Goal: Book appointment/travel/reservation

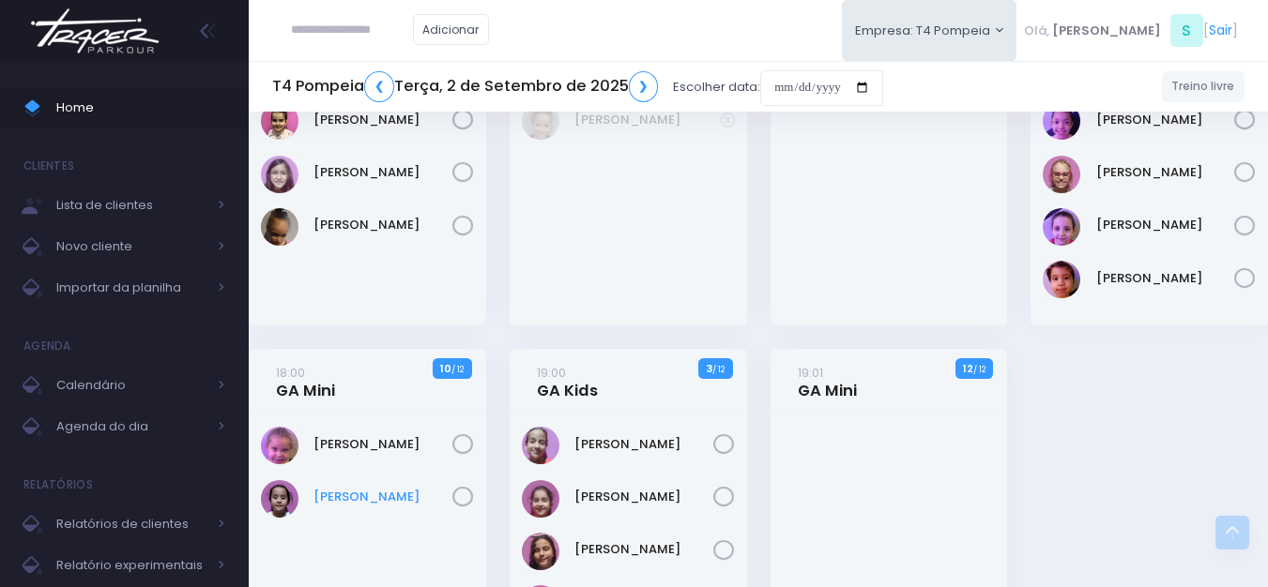
scroll to position [375, 0]
click at [808, 86] on input "date" at bounding box center [821, 88] width 123 height 36
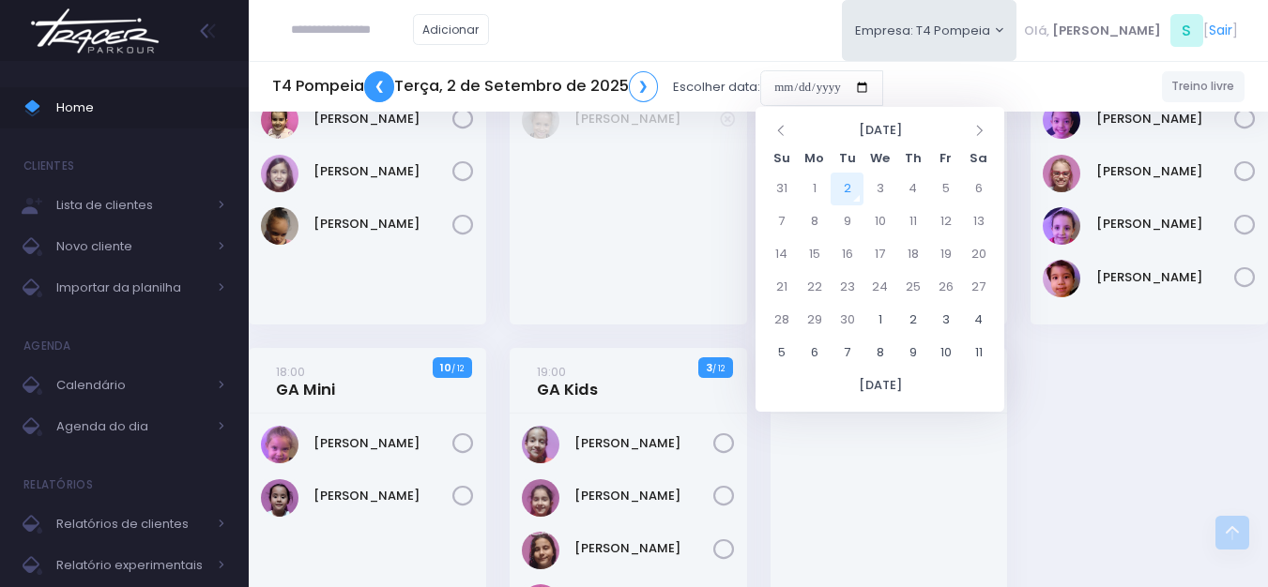
click at [386, 86] on link "❮" at bounding box center [379, 86] width 30 height 31
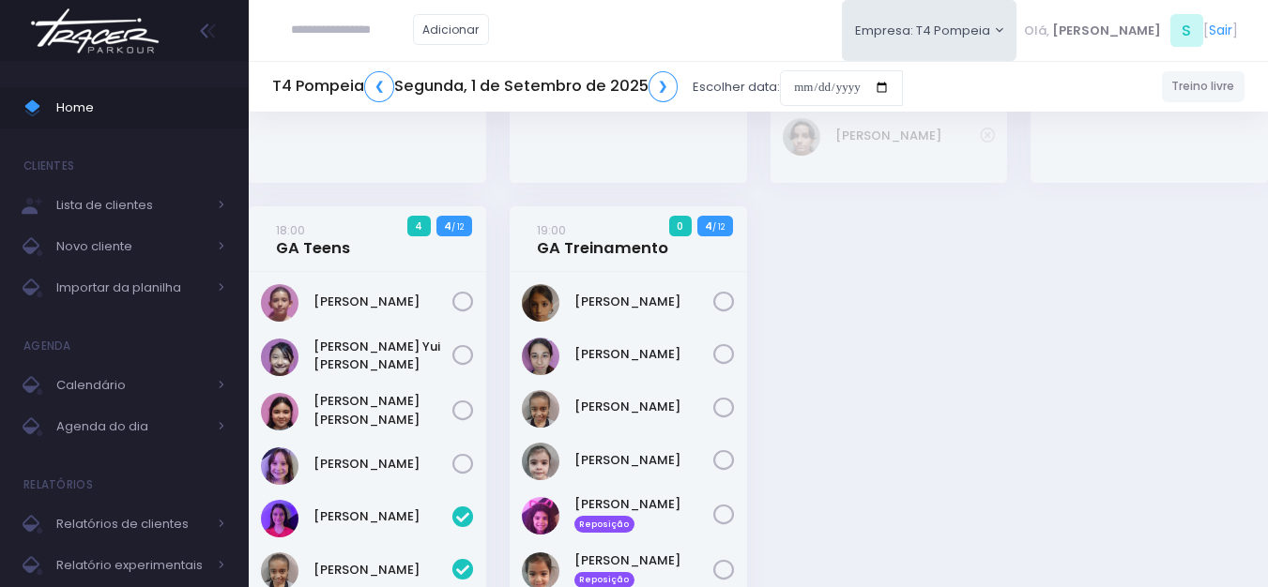
scroll to position [469, 0]
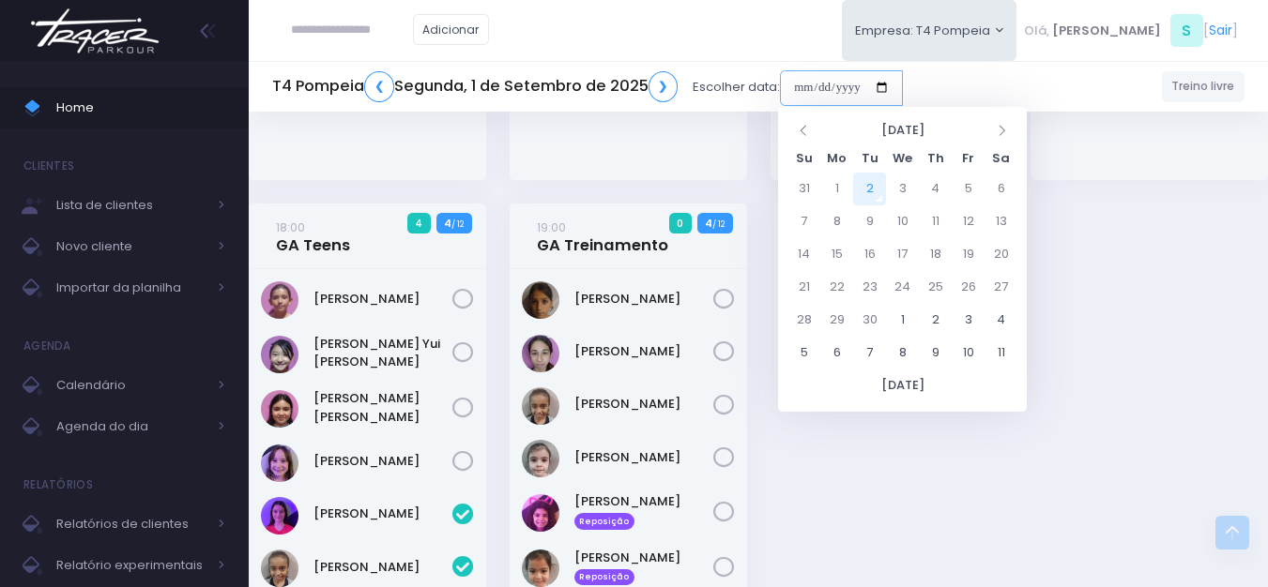
click at [865, 90] on input "date" at bounding box center [841, 88] width 123 height 36
click at [898, 200] on td "3" at bounding box center [902, 189] width 33 height 33
type input "**********"
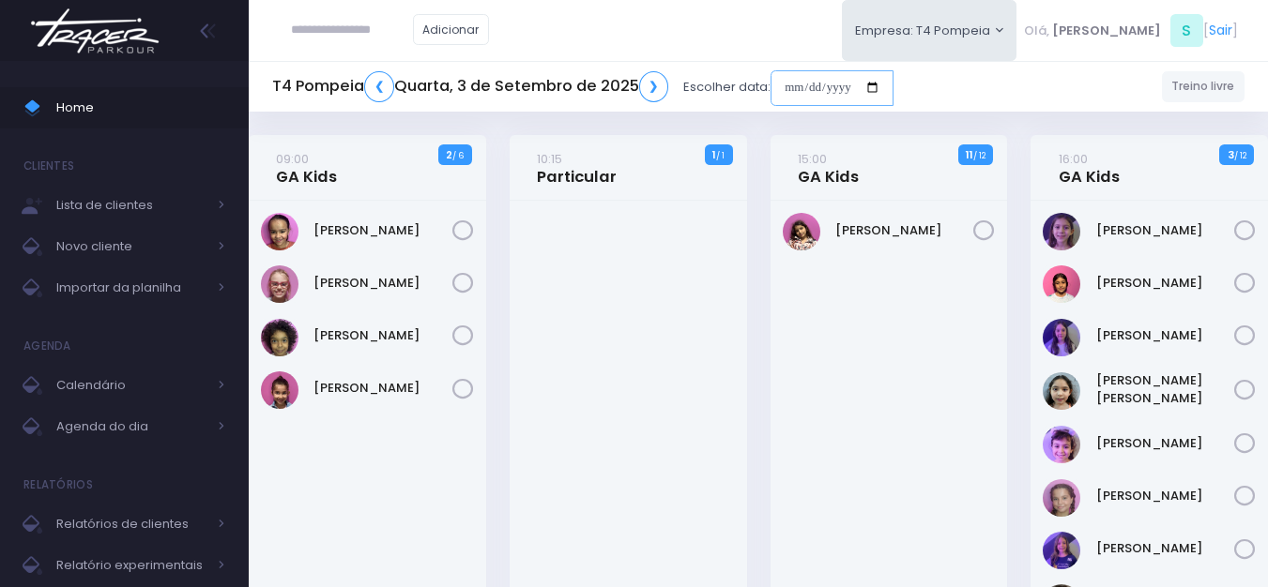
click at [816, 83] on input "date" at bounding box center [831, 88] width 123 height 36
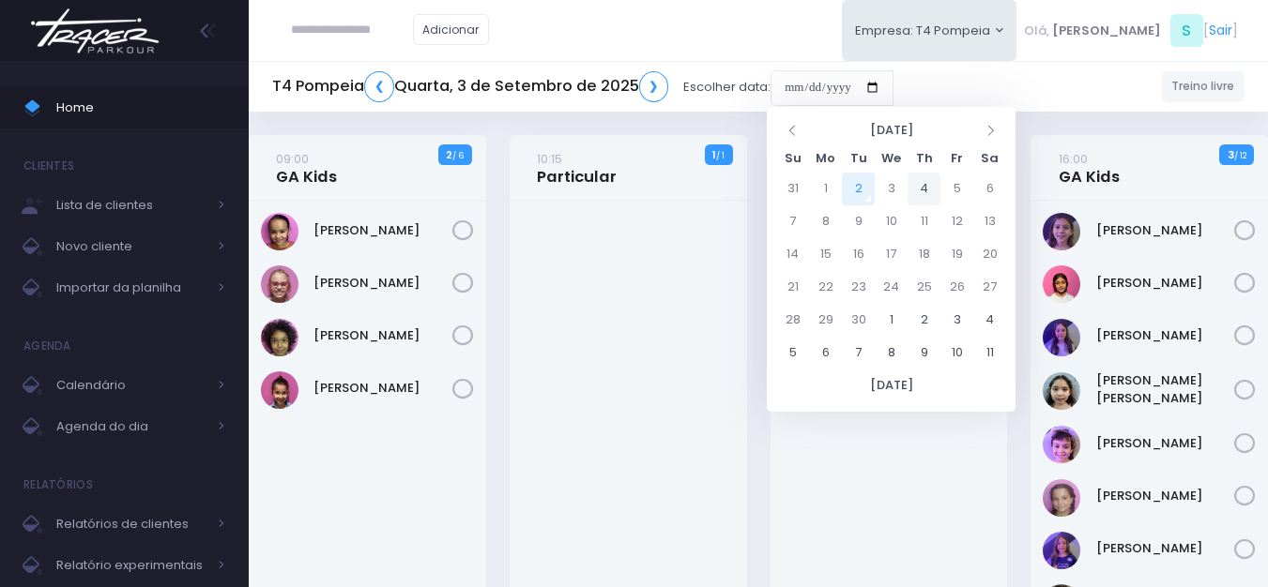
click at [924, 186] on td "4" at bounding box center [923, 189] width 33 height 33
type input "**********"
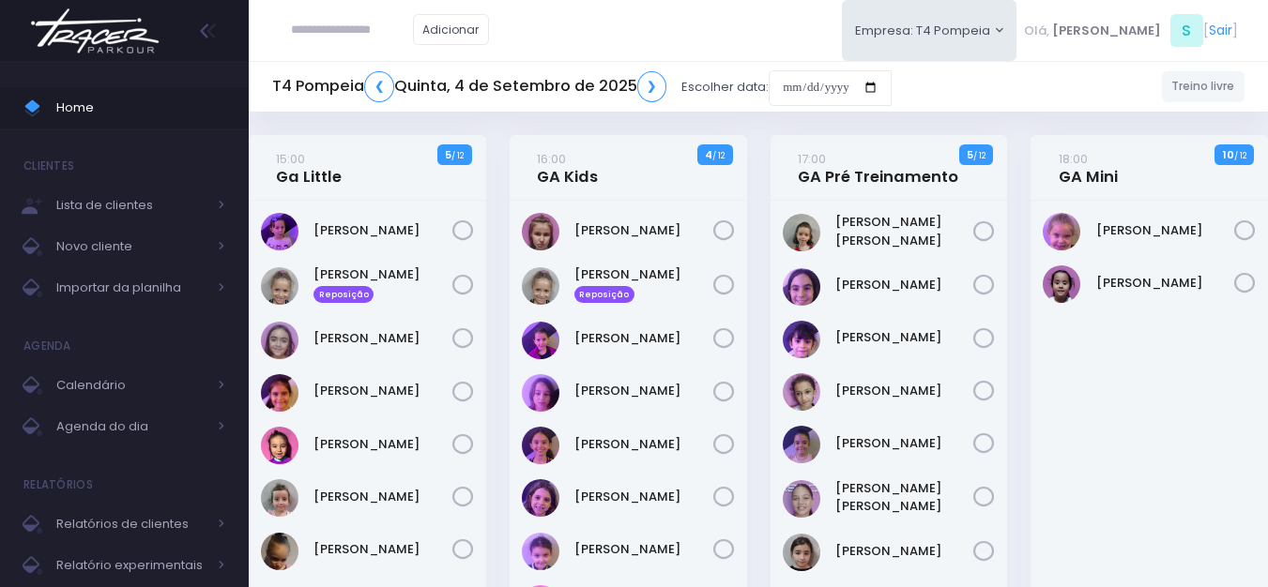
click at [633, 175] on div "16:00 GA Kids 4 / 12" at bounding box center [627, 168] width 237 height 66
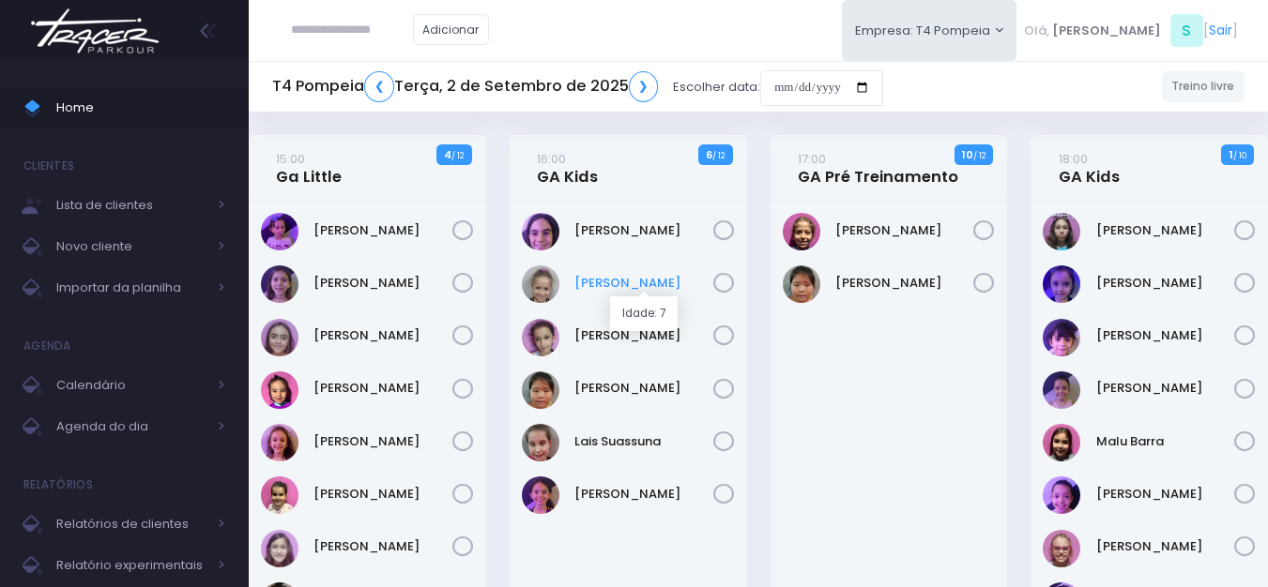
drag, startPoint x: 668, startPoint y: 271, endPoint x: 673, endPoint y: 287, distance: 16.6
click at [673, 287] on div "[PERSON_NAME]" at bounding box center [628, 285] width 213 height 38
click at [673, 287] on link "[PERSON_NAME]" at bounding box center [643, 283] width 139 height 19
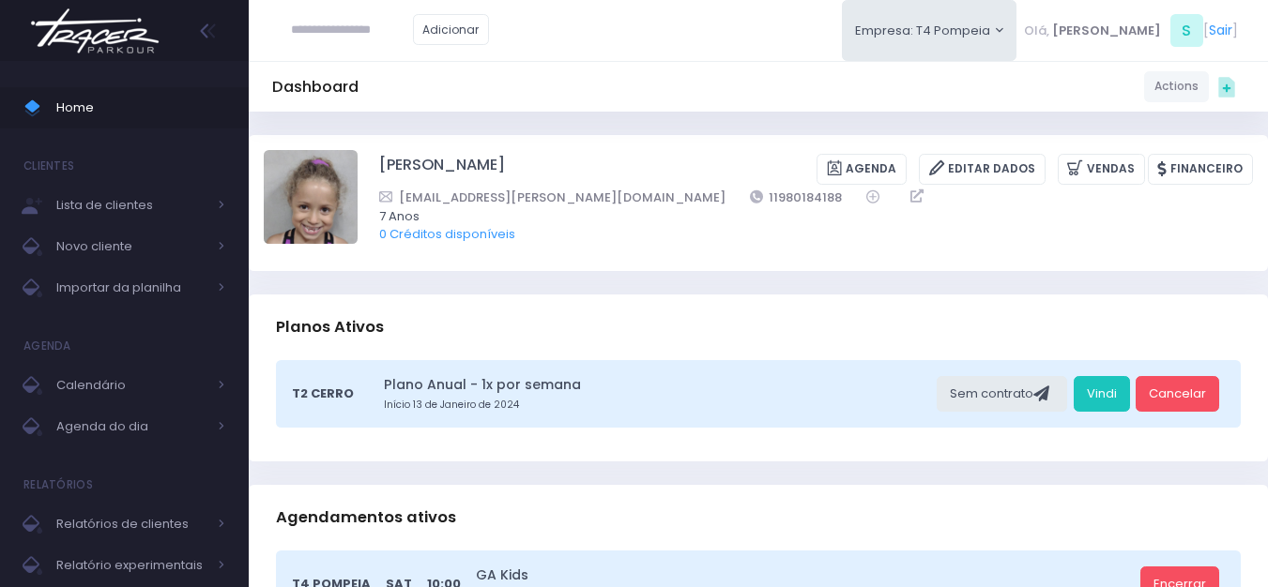
click at [127, 11] on img at bounding box center [94, 31] width 143 height 66
